Goal: Information Seeking & Learning: Learn about a topic

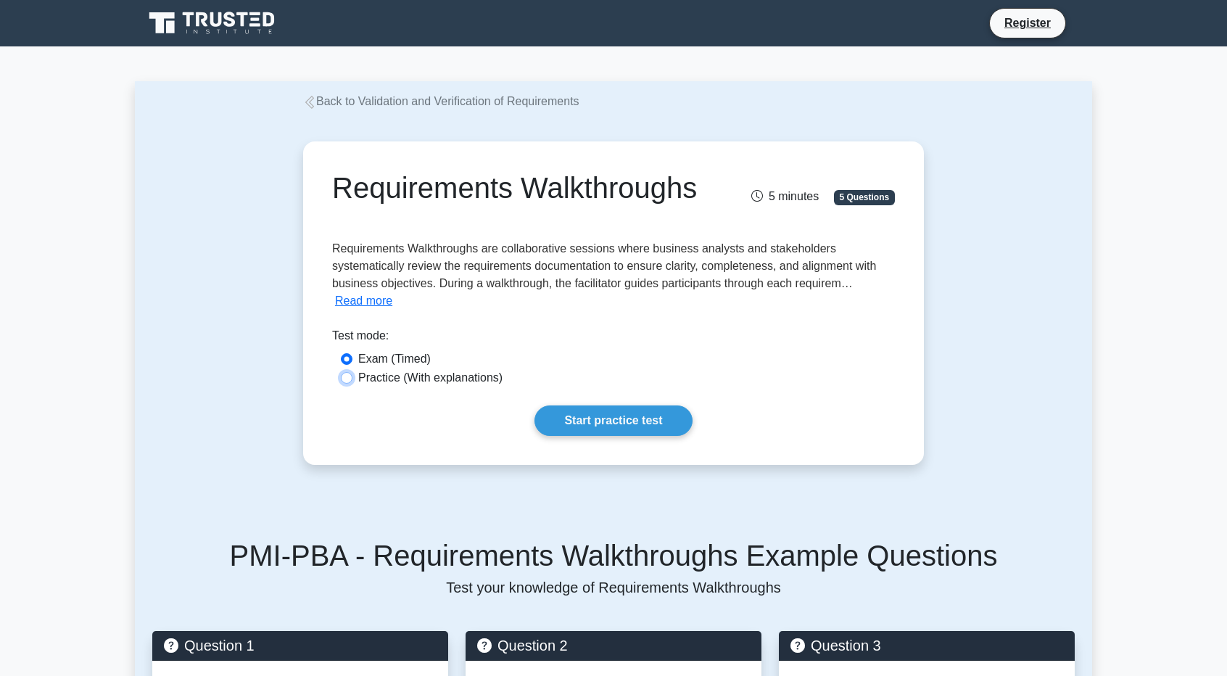
click at [349, 384] on input "Practice (With explanations)" at bounding box center [347, 378] width 12 height 12
radio input "true"
click at [607, 436] on link "Start practice test" at bounding box center [612, 420] width 157 height 30
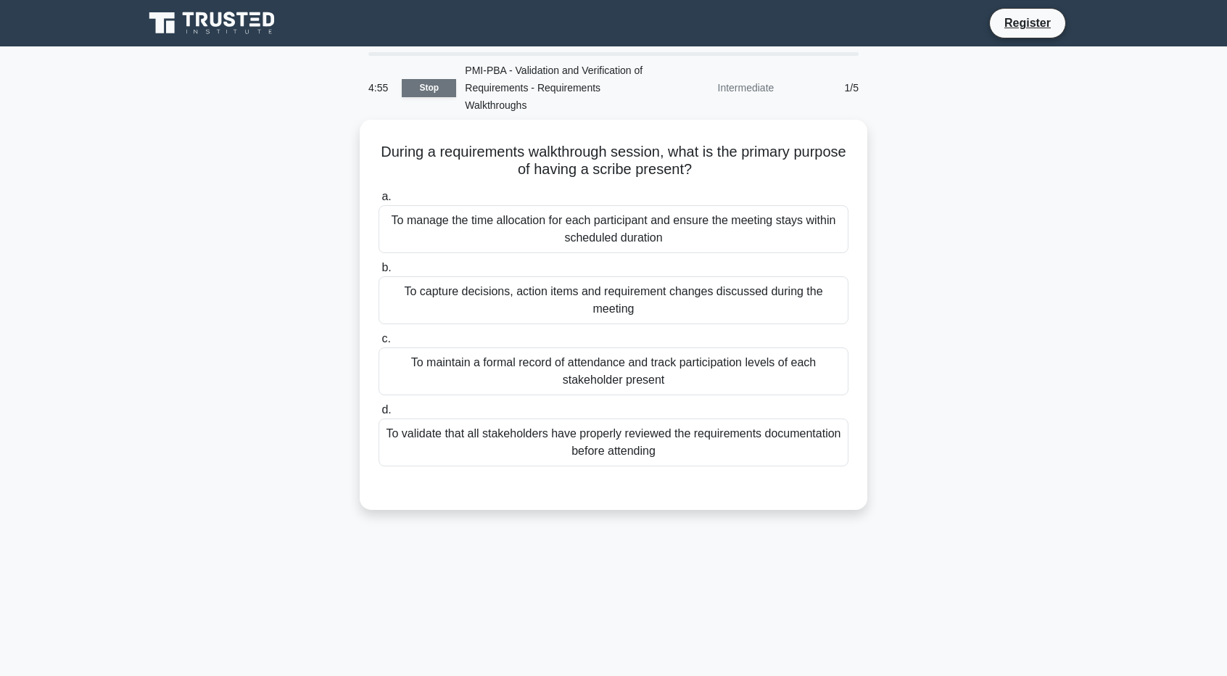
click at [423, 88] on link "Stop" at bounding box center [429, 88] width 54 height 18
